Goal: Information Seeking & Learning: Learn about a topic

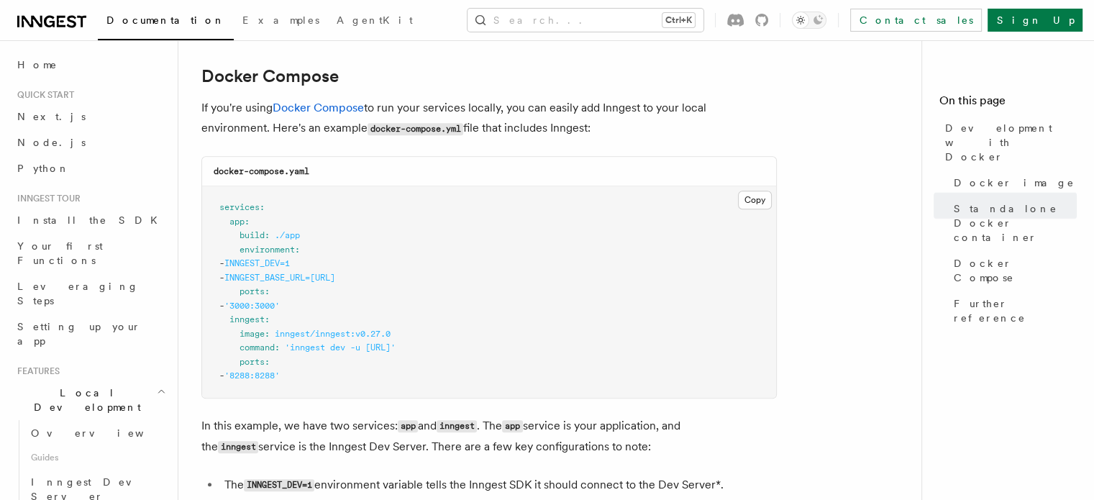
scroll to position [932, 0]
drag, startPoint x: 462, startPoint y: 284, endPoint x: 250, endPoint y: 267, distance: 213.6
click at [250, 267] on pre "services : app : build : ./app environment : - INNGEST_DEV=1 - INNGEST_BASE_URL…" at bounding box center [489, 291] width 574 height 211
copy code "- INNGEST_DEV=1 - INNGEST_BASE_URL=http://inngest:8288"
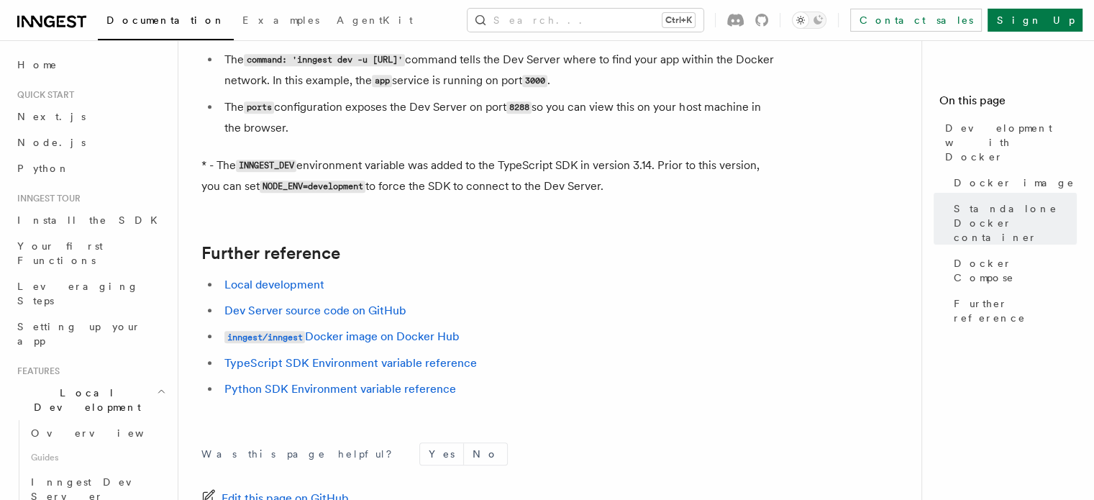
scroll to position [1436, 0]
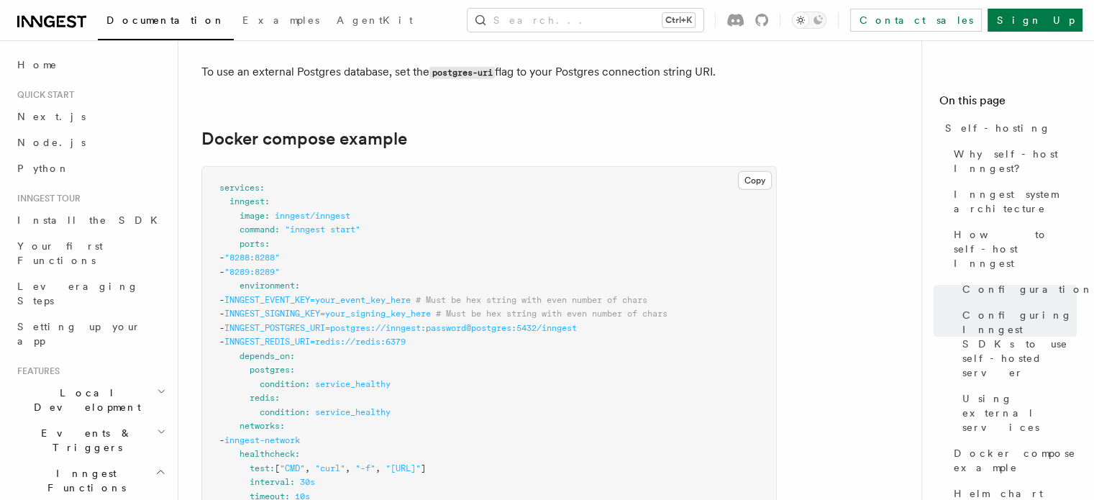
scroll to position [391, 0]
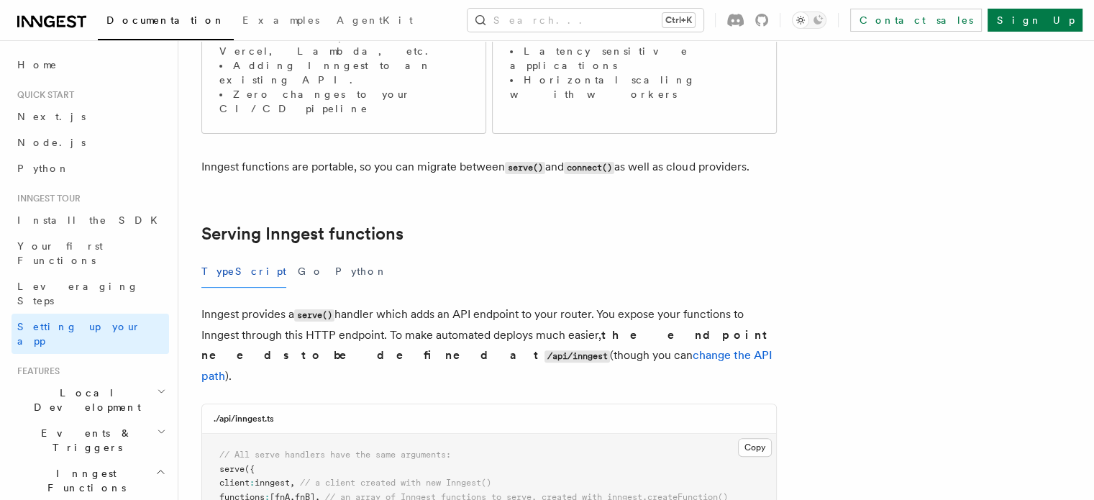
scroll to position [358, 0]
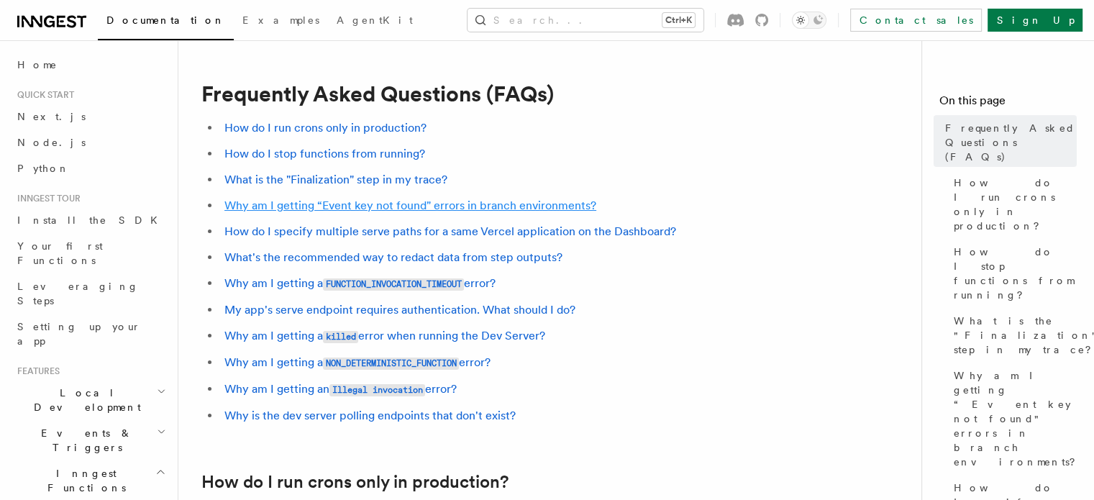
click at [410, 200] on link "Why am I getting “Event key not found" errors in branch environments?" at bounding box center [410, 206] width 372 height 14
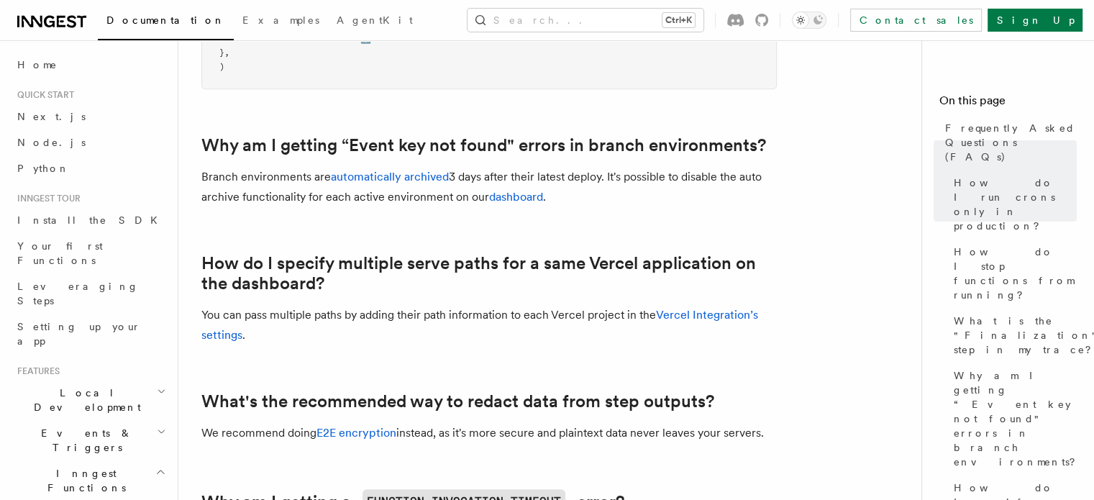
scroll to position [1181, 0]
